Goal: Information Seeking & Learning: Find specific fact

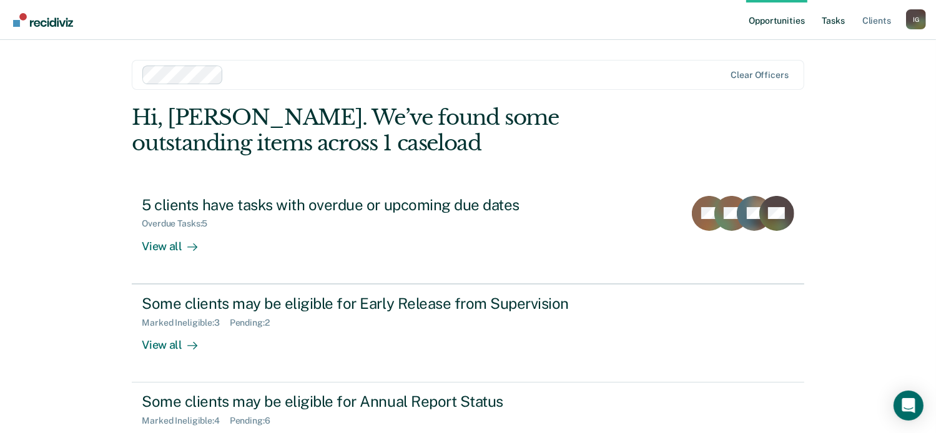
click at [835, 26] on link "Tasks" at bounding box center [833, 20] width 27 height 40
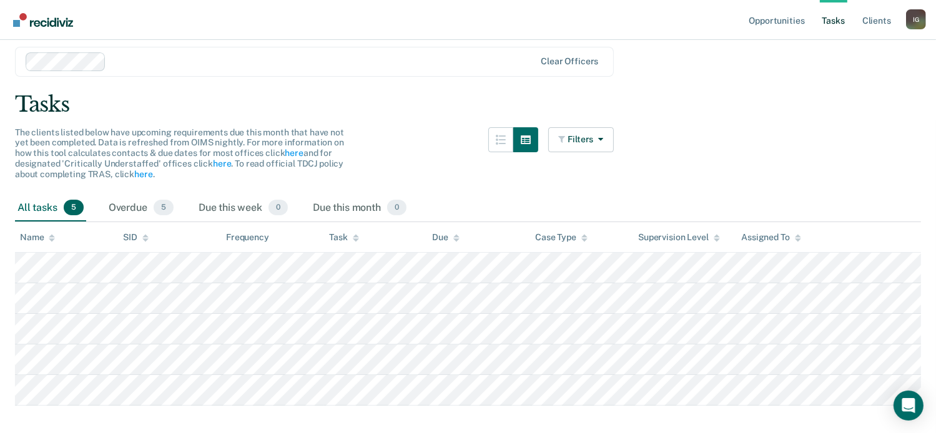
scroll to position [61, 0]
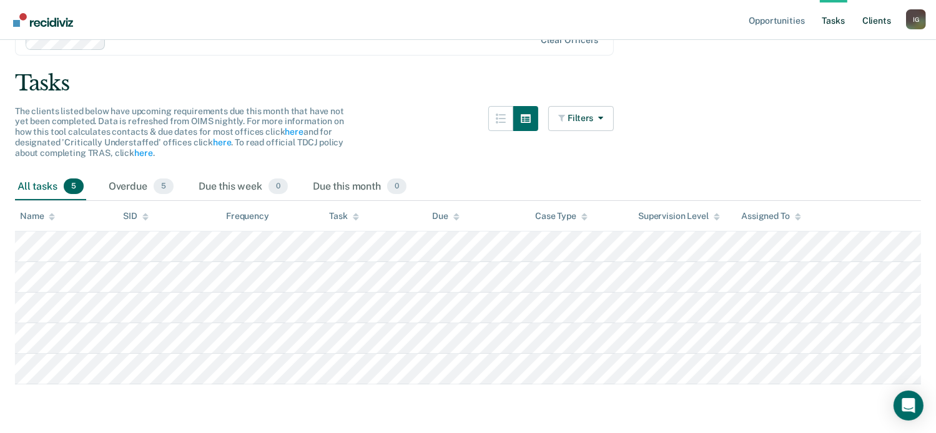
click at [868, 19] on link "Client s" at bounding box center [877, 20] width 34 height 40
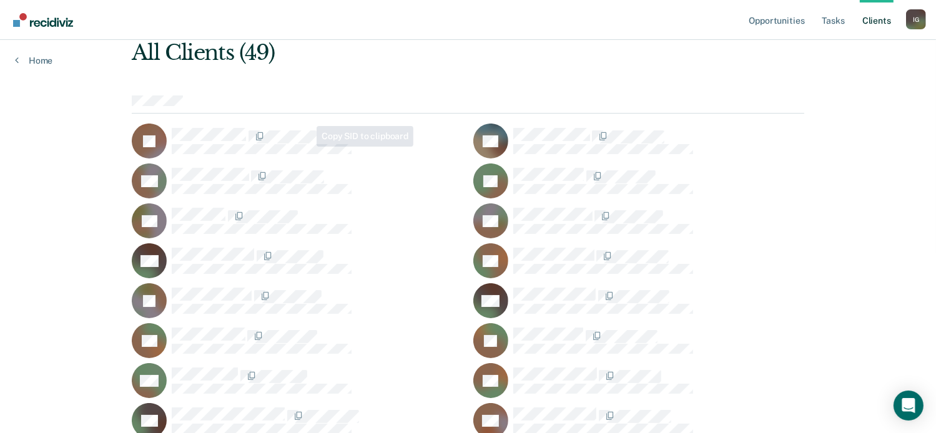
scroll to position [62, 0]
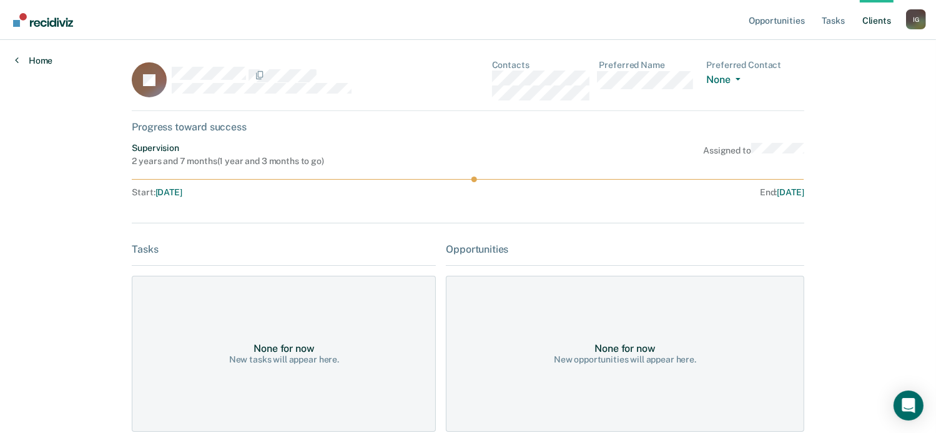
click at [46, 62] on link "Home" at bounding box center [33, 60] width 37 height 11
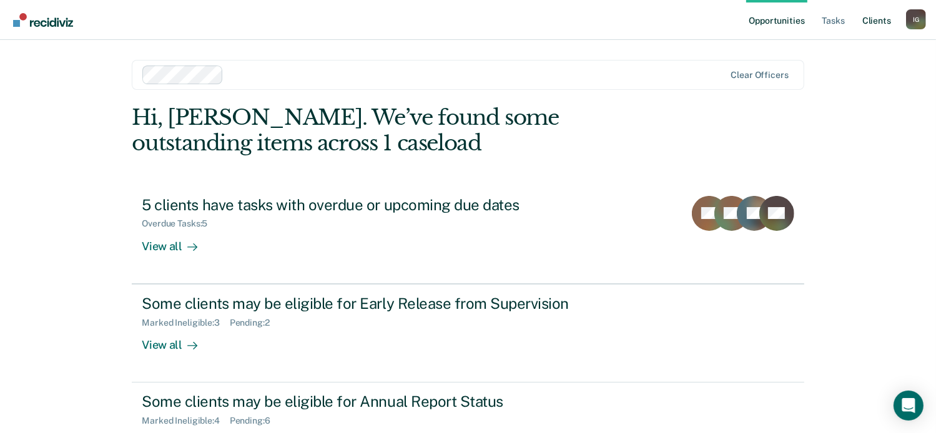
click at [874, 16] on link "Client s" at bounding box center [877, 20] width 34 height 40
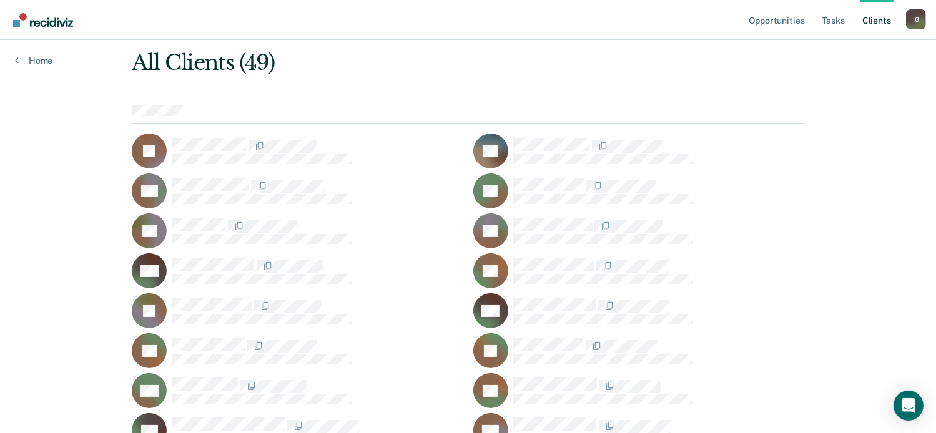
scroll to position [47, 0]
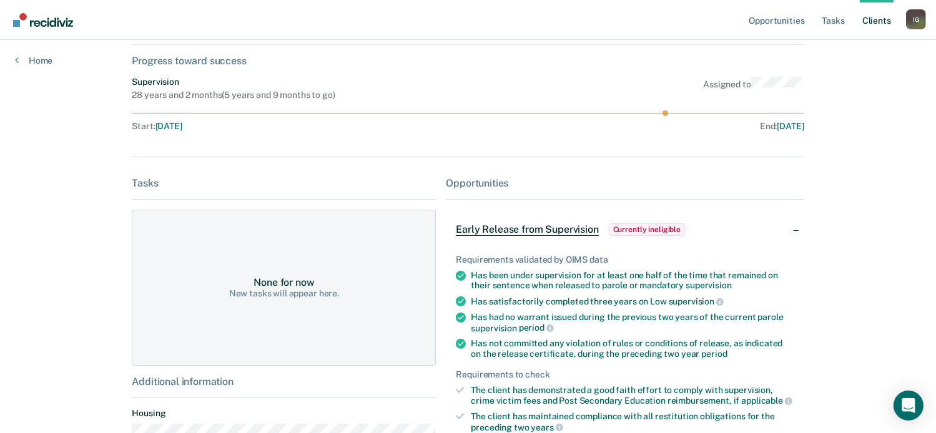
scroll to position [45, 0]
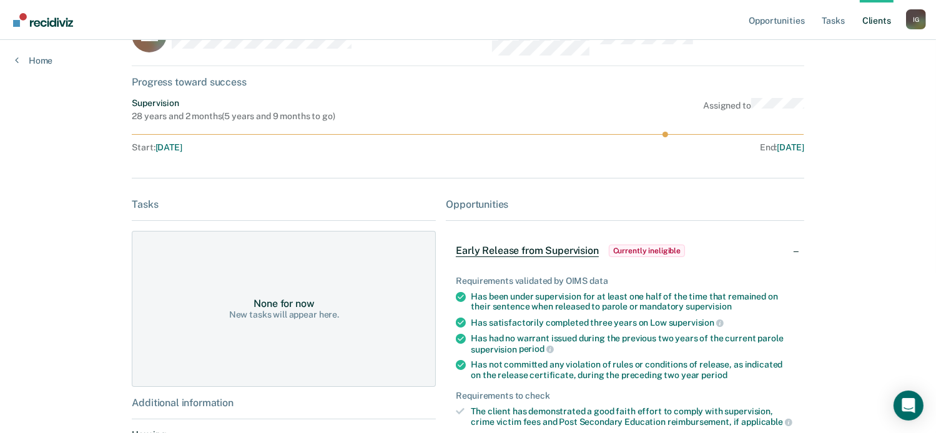
click at [874, 17] on link "Client s" at bounding box center [877, 20] width 34 height 40
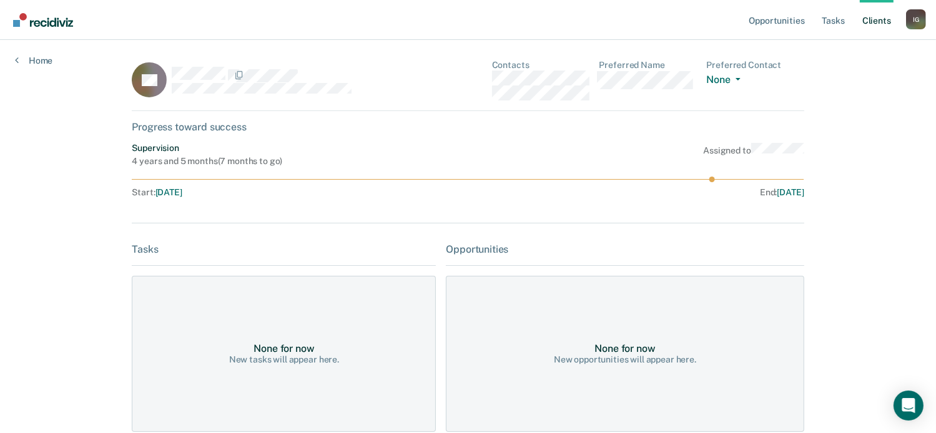
click at [877, 20] on link "Client s" at bounding box center [877, 20] width 34 height 40
click at [870, 25] on link "Client s" at bounding box center [877, 20] width 34 height 40
click at [875, 17] on link "Client s" at bounding box center [877, 20] width 34 height 40
click at [872, 26] on link "Client s" at bounding box center [877, 20] width 34 height 40
click at [870, 21] on link "Client s" at bounding box center [877, 20] width 34 height 40
